Goal: Task Accomplishment & Management: Manage account settings

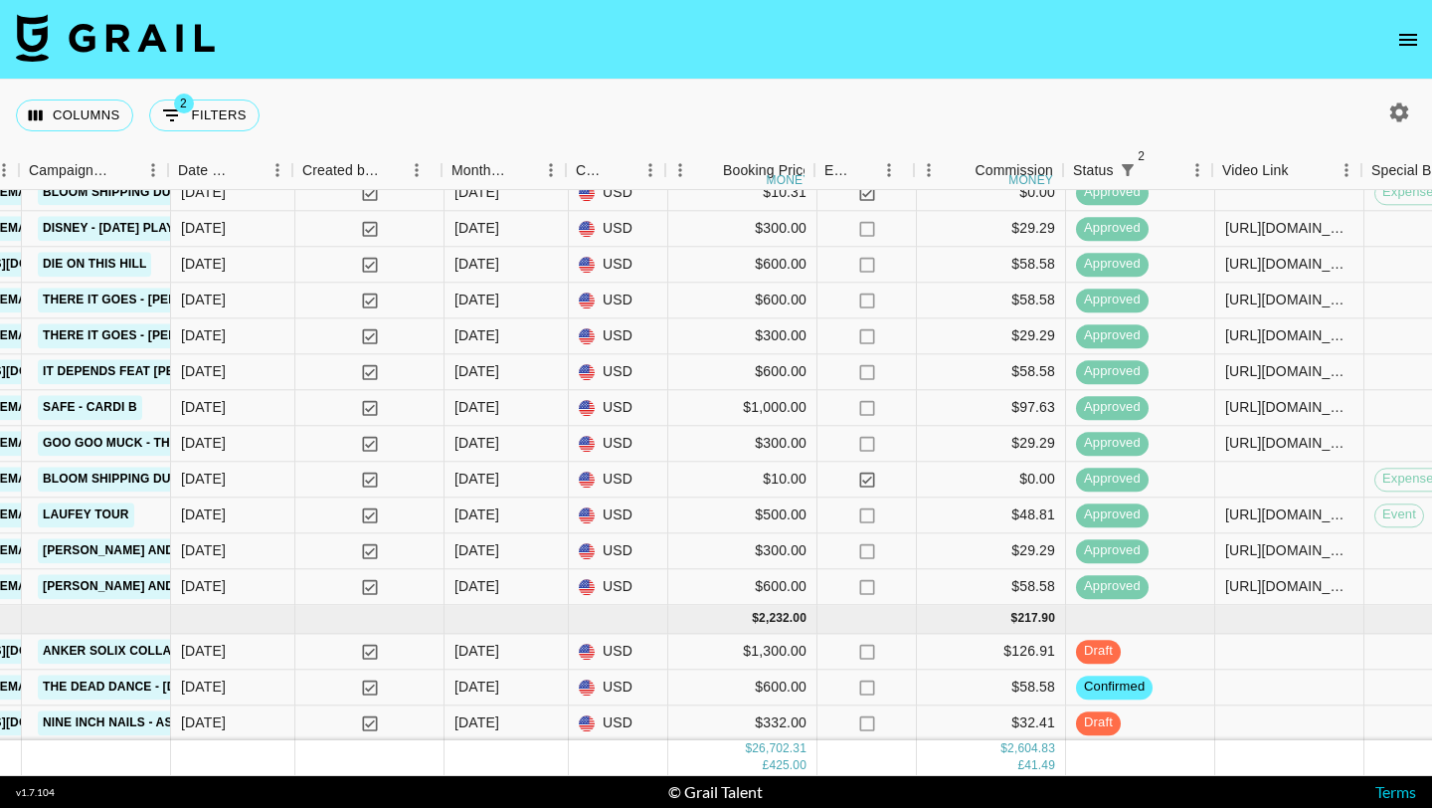
scroll to position [1253, 969]
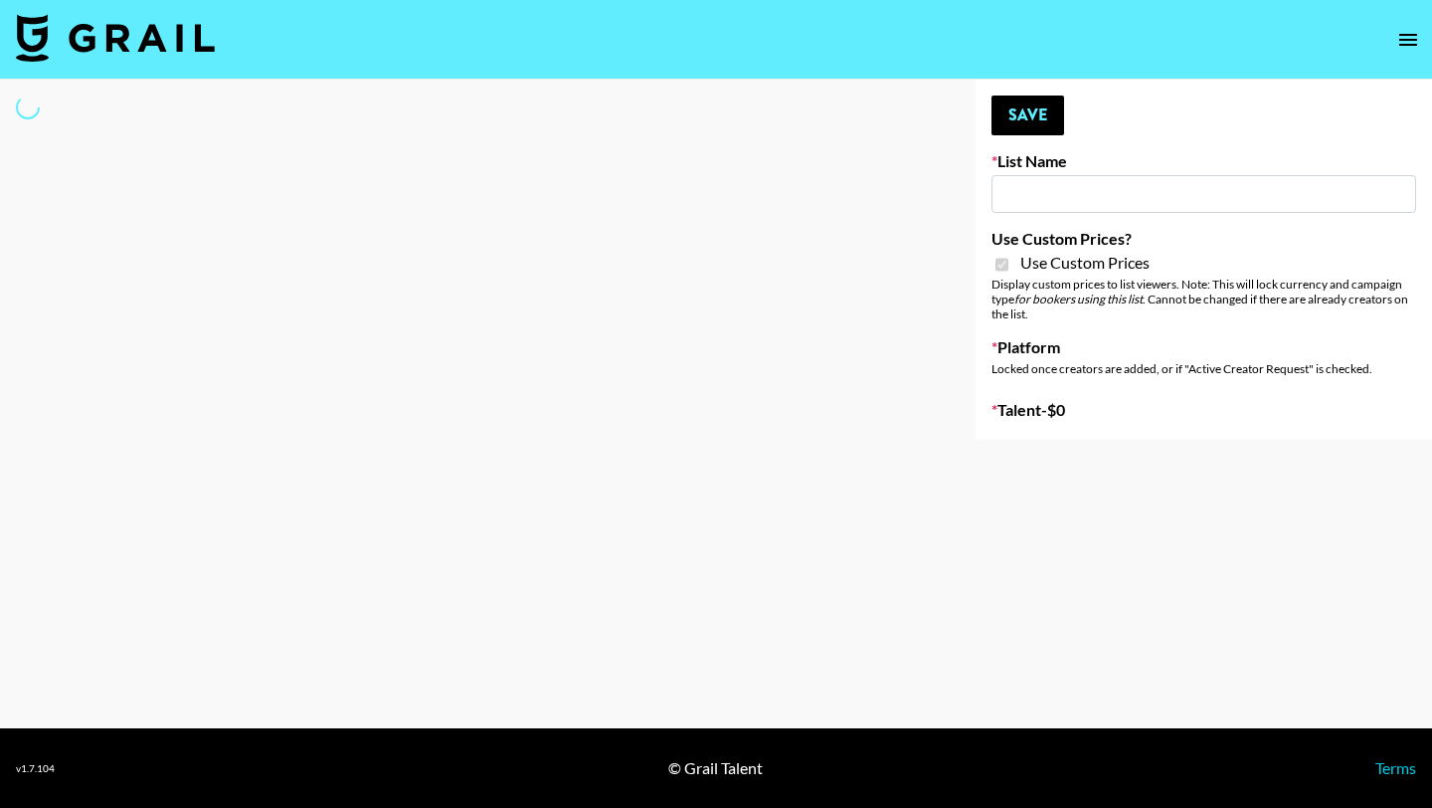
type input "vals"
checkbox input "true"
select select "Brand"
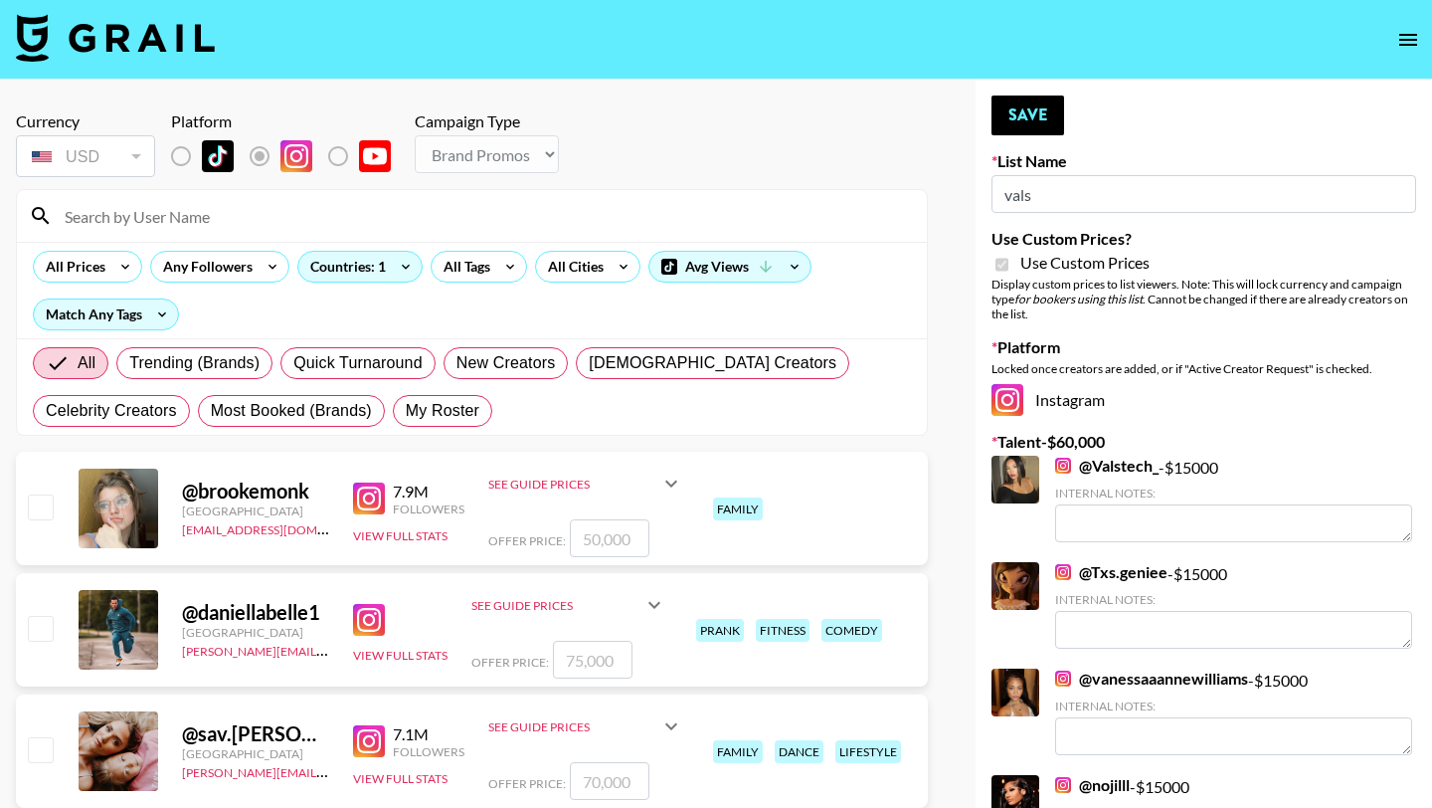
click at [205, 219] on input at bounding box center [484, 216] width 862 height 32
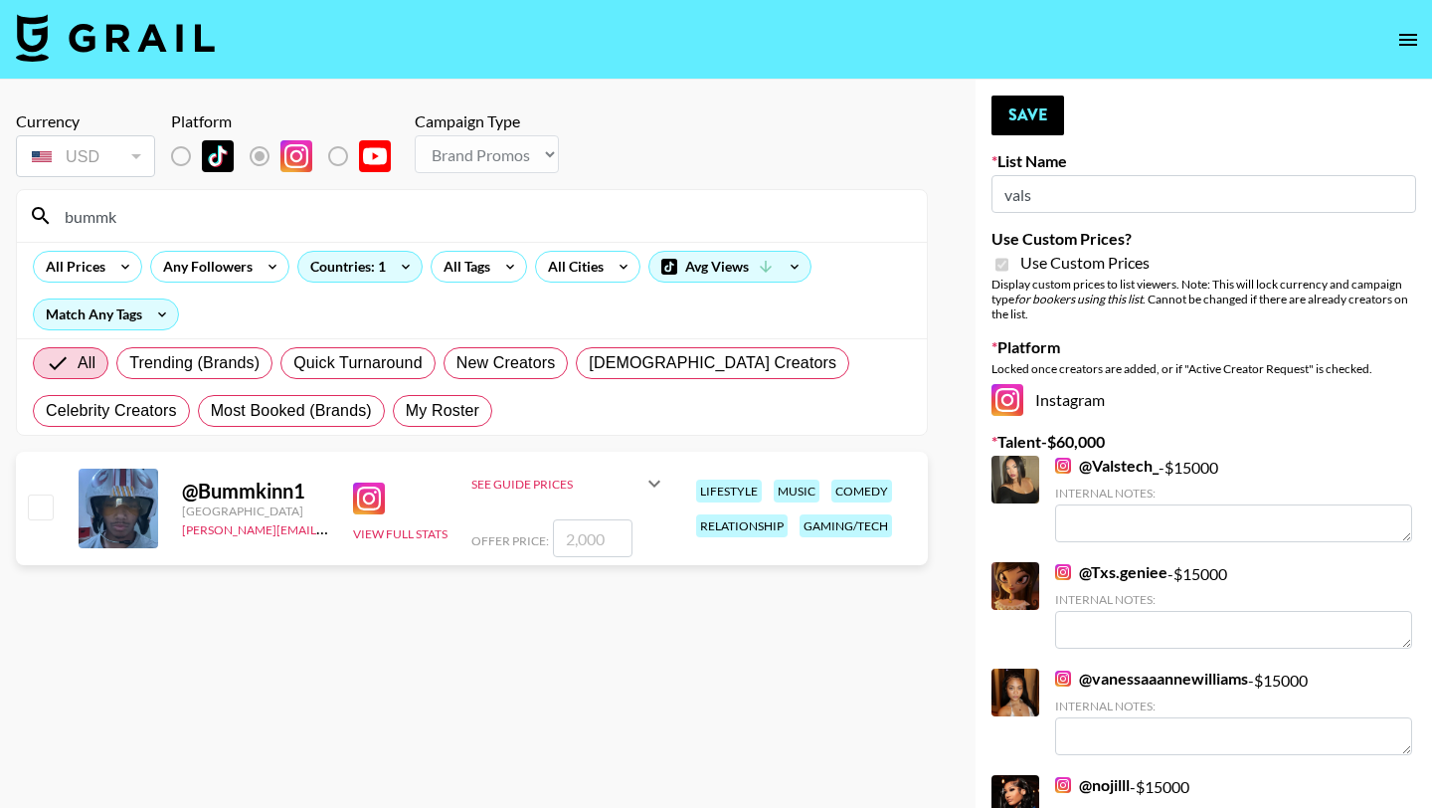
type input "bummk"
click at [579, 533] on input "number" at bounding box center [593, 538] width 80 height 38
click at [653, 484] on icon at bounding box center [655, 483] width 24 height 24
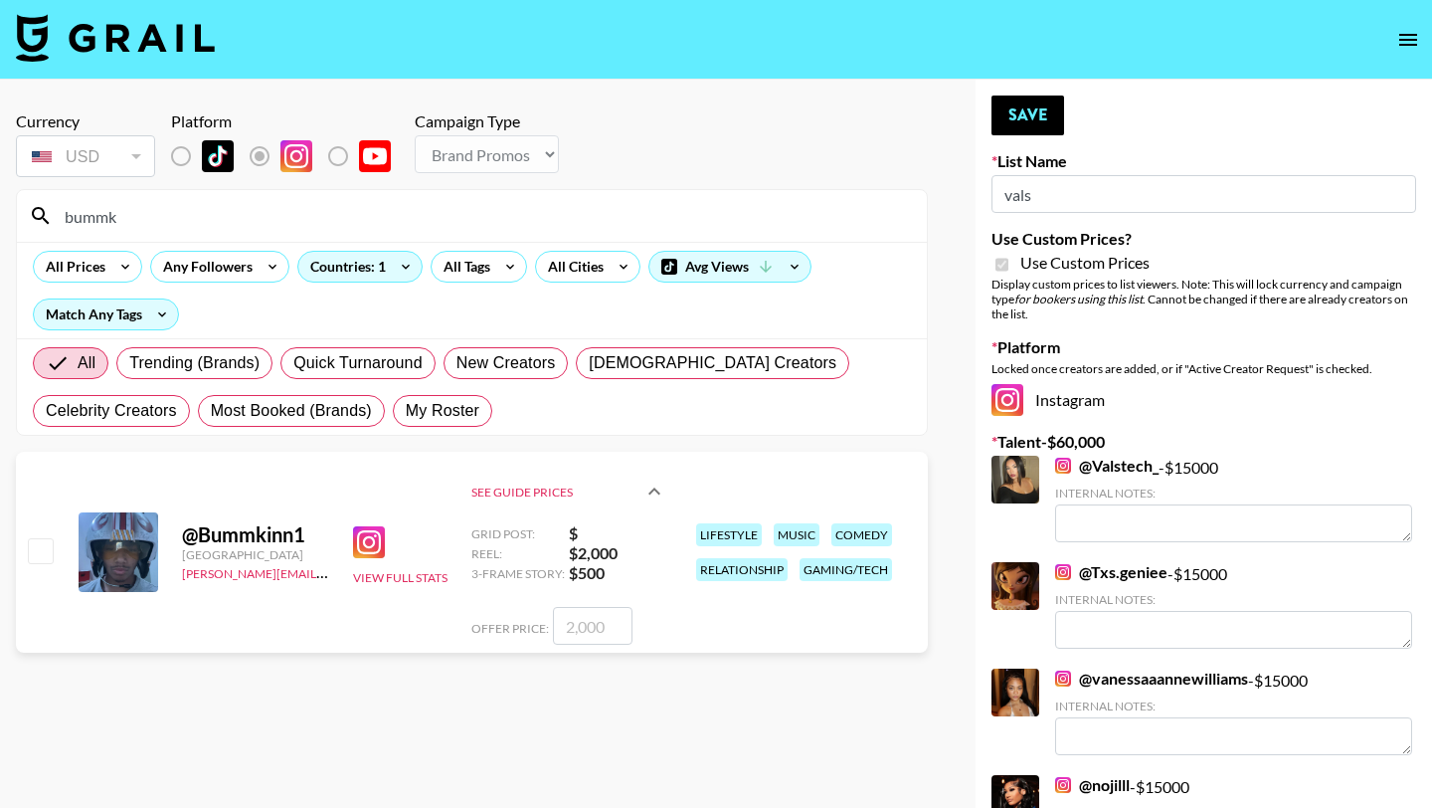
click at [657, 483] on icon at bounding box center [655, 491] width 24 height 24
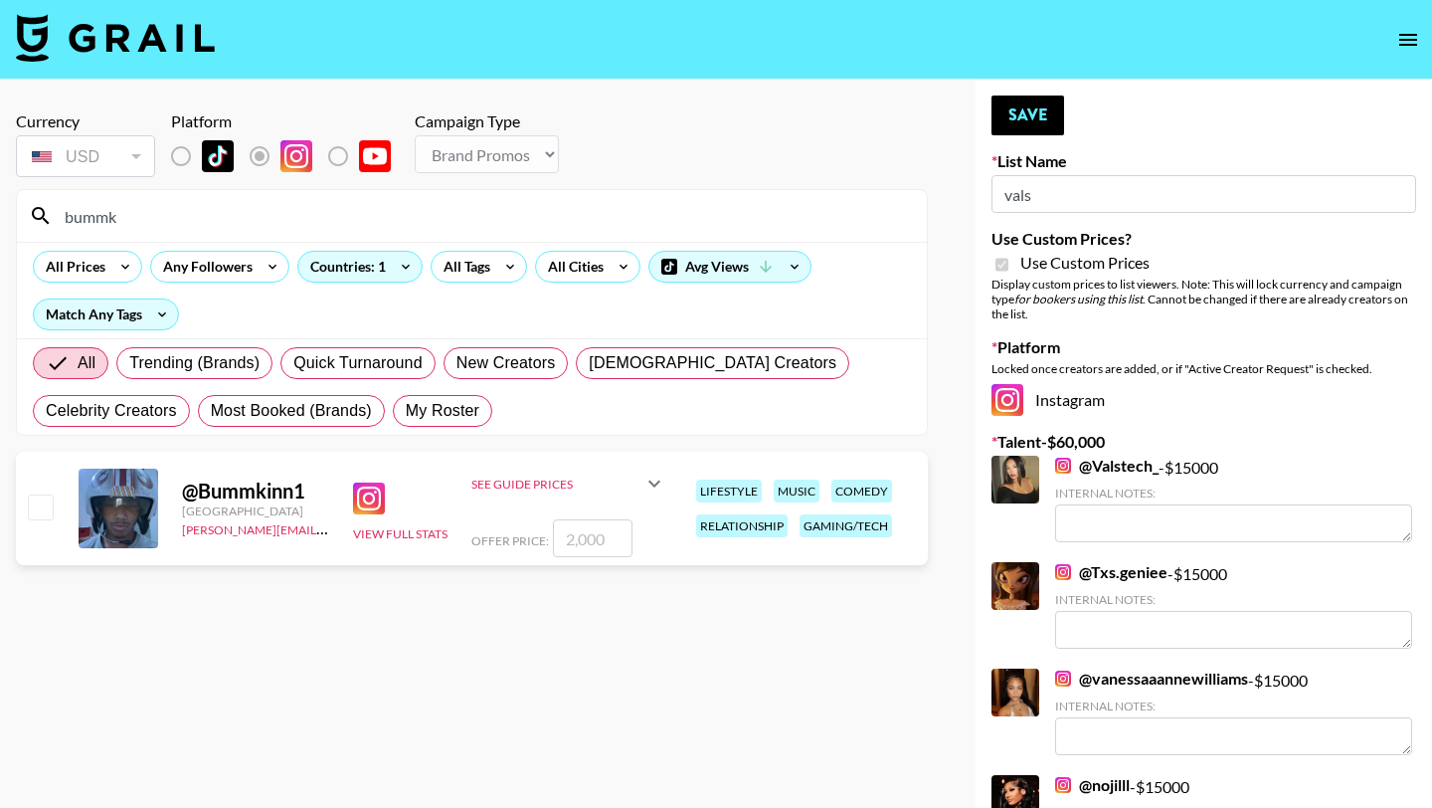
click at [602, 537] on input "number" at bounding box center [593, 538] width 80 height 38
click at [370, 497] on img at bounding box center [369, 498] width 32 height 32
click at [1061, 462] on img at bounding box center [1063, 466] width 16 height 16
click at [1059, 574] on img at bounding box center [1063, 572] width 16 height 16
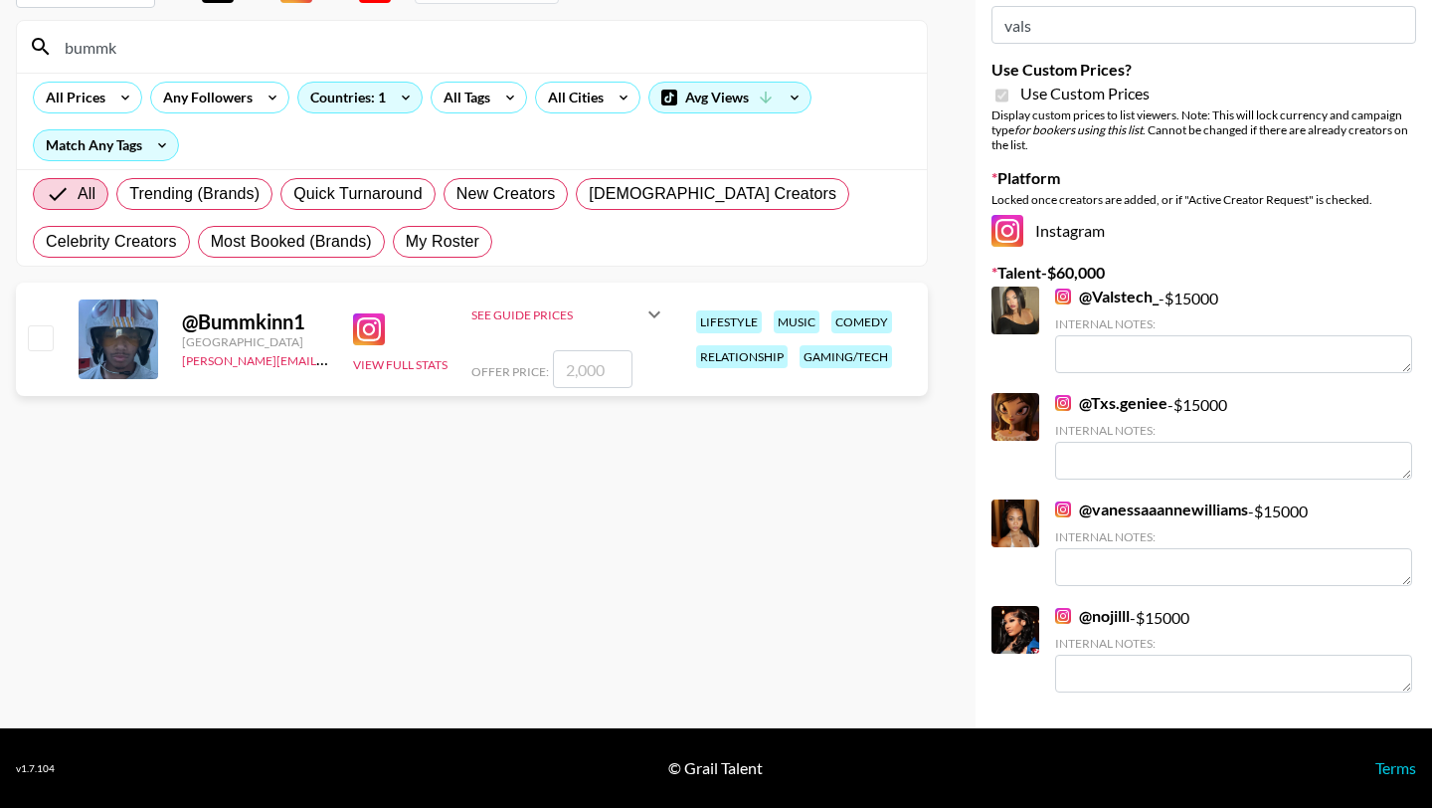
click at [1059, 620] on img at bounding box center [1063, 616] width 16 height 16
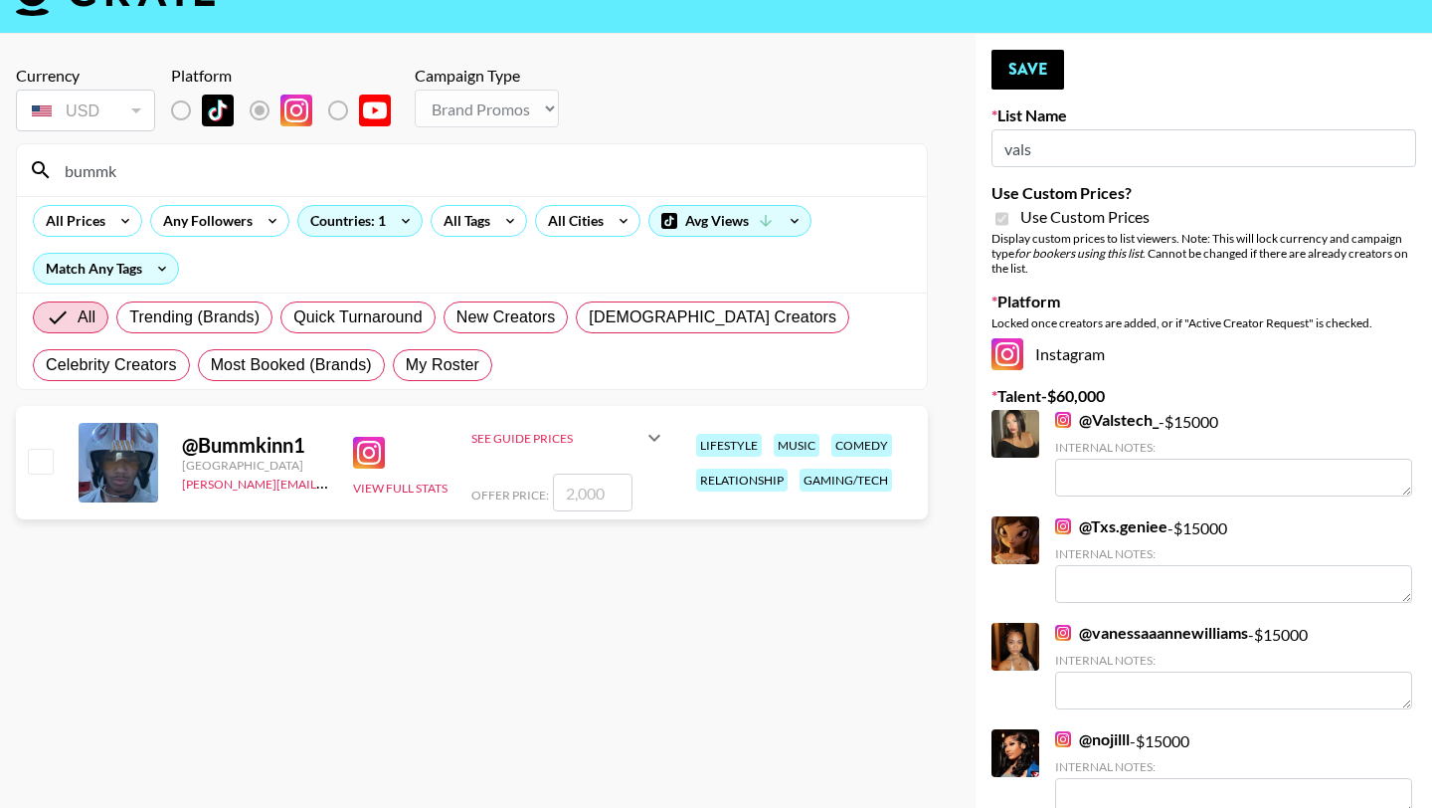
scroll to position [0, 0]
